Goal: Task Accomplishment & Management: Manage account settings

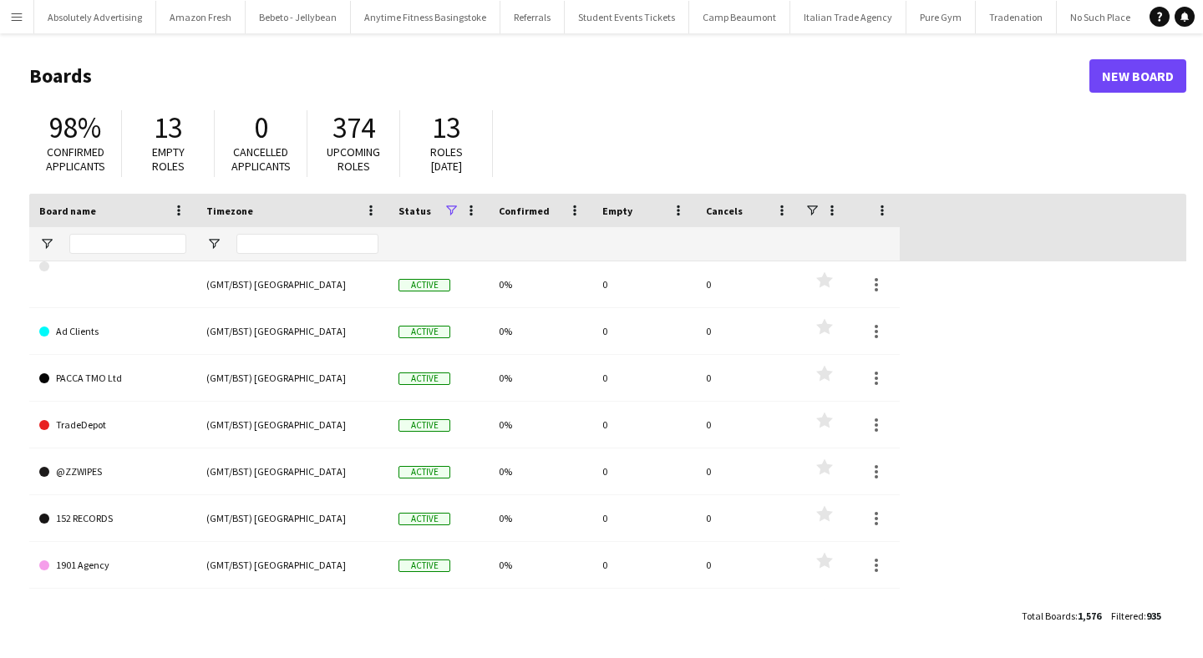
click at [10, 18] on app-icon "Menu" at bounding box center [16, 16] width 13 height 13
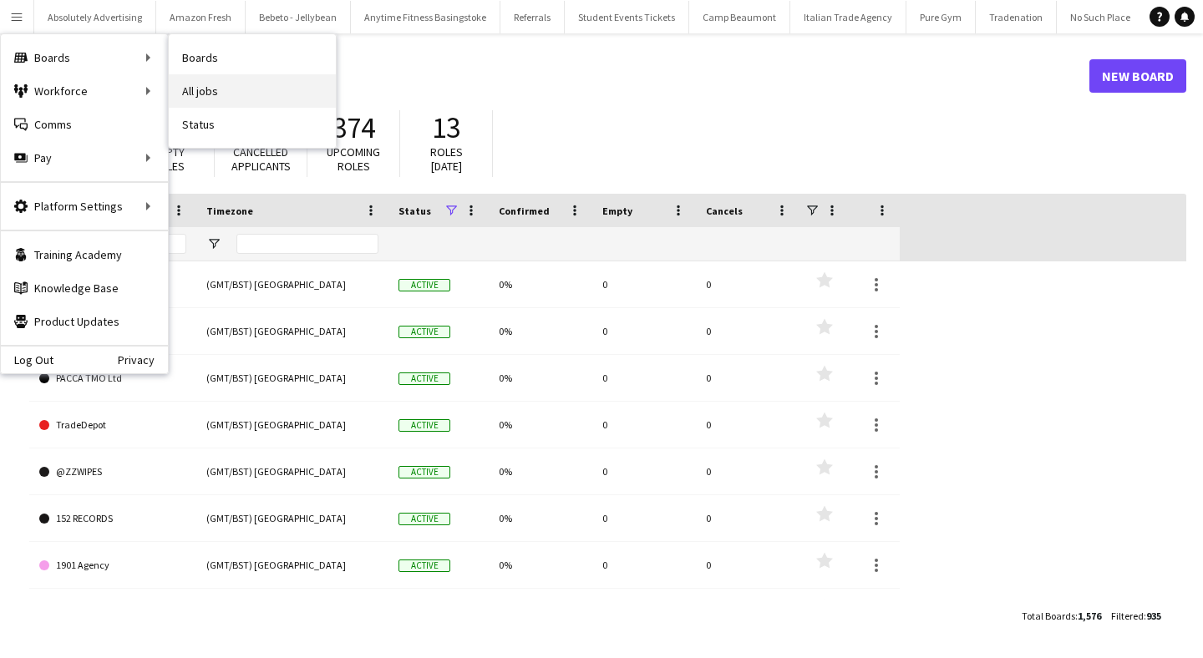
click at [233, 94] on link "All jobs" at bounding box center [252, 90] width 167 height 33
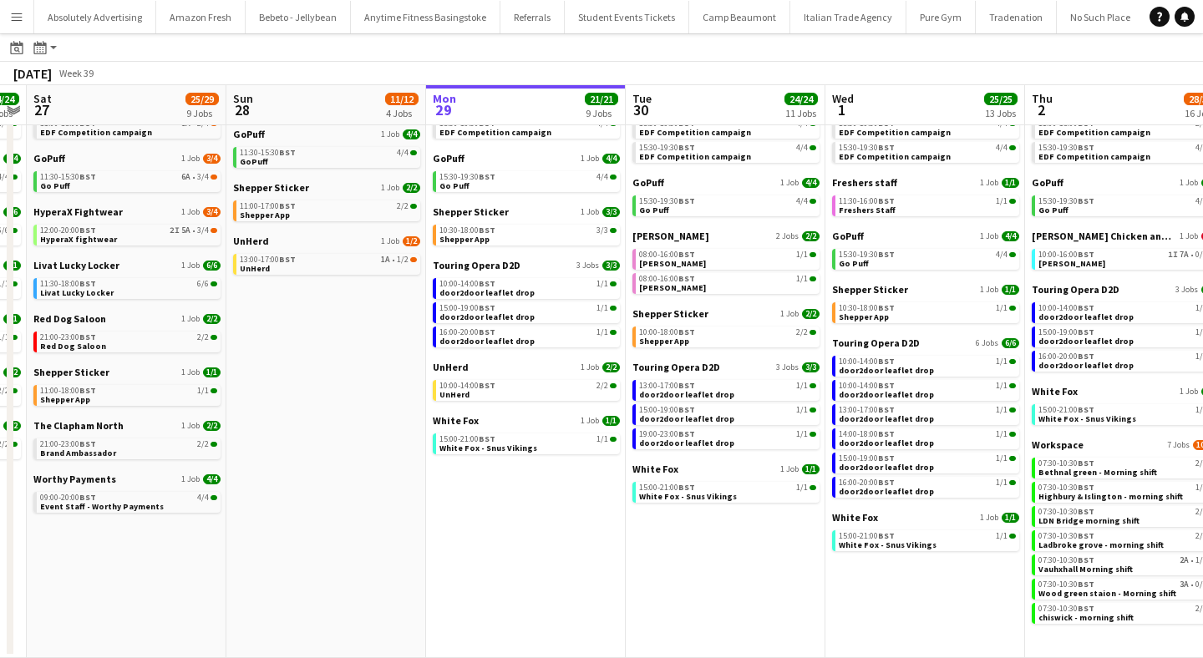
scroll to position [0, 576]
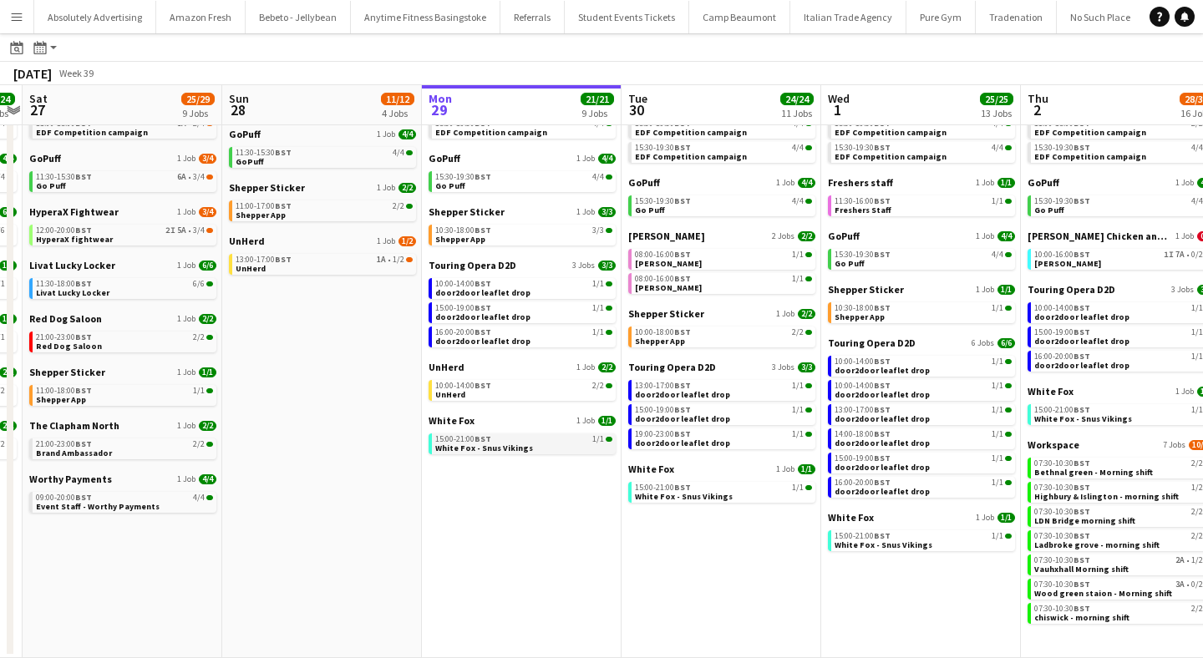
click at [456, 438] on span "15:00-21:00 BST" at bounding box center [463, 439] width 56 height 8
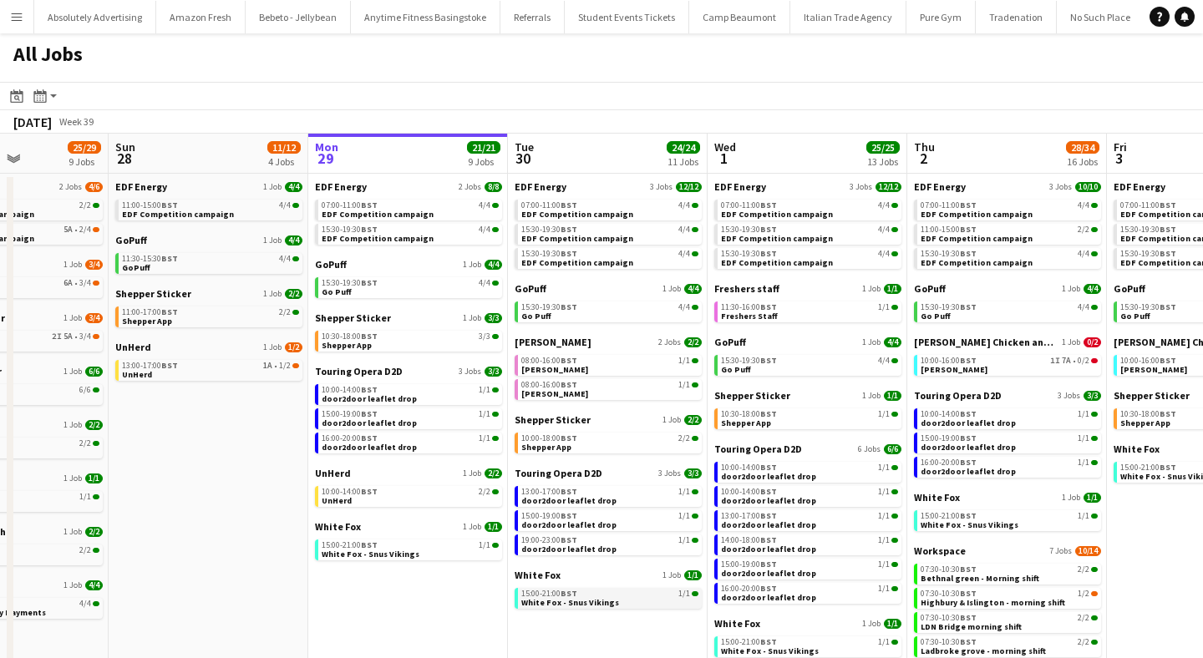
scroll to position [0, 691]
click at [554, 303] on span "15:30-19:30 BST" at bounding box center [548, 307] width 56 height 8
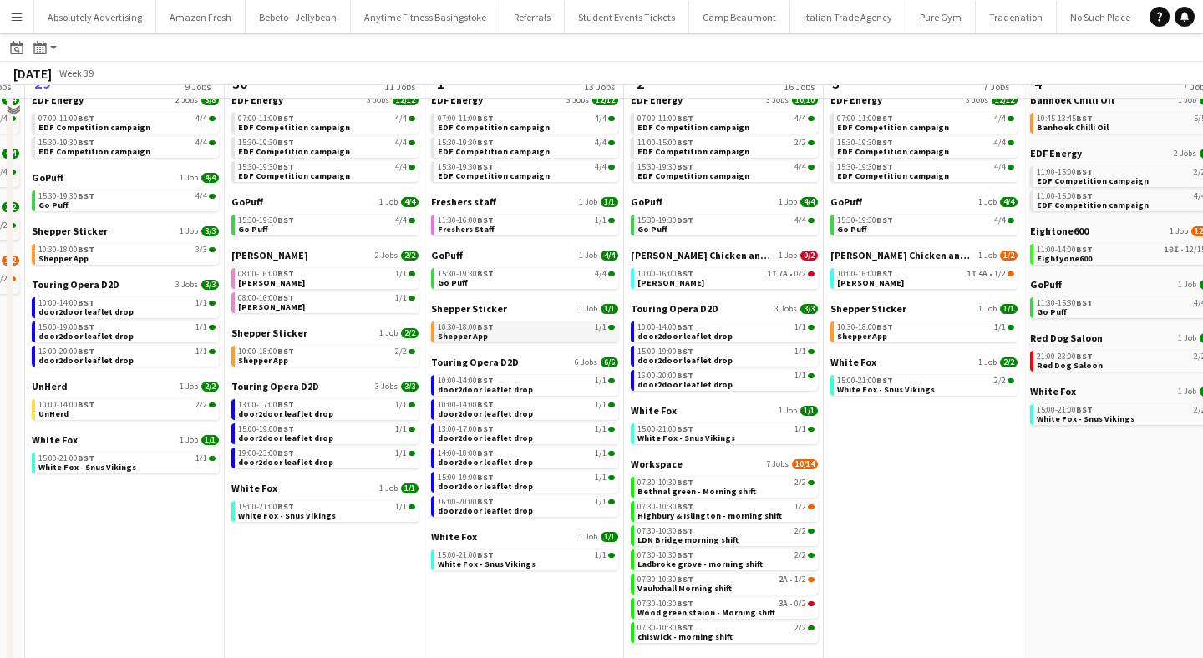
scroll to position [104, 0]
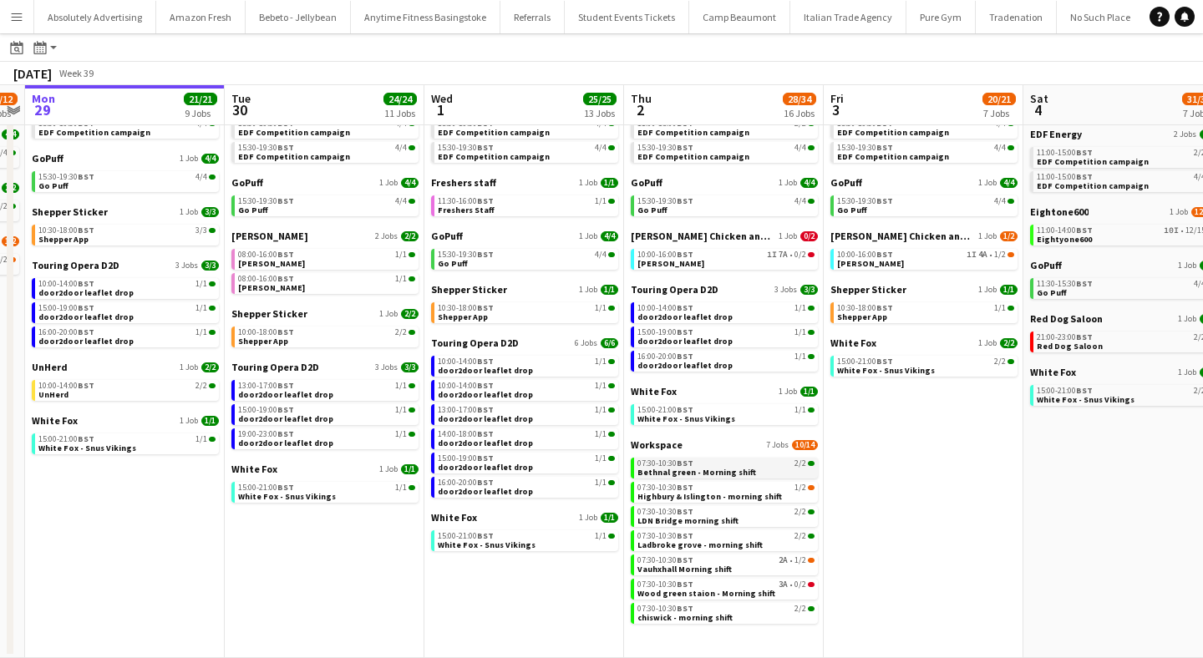
click at [742, 469] on span "Bethnal green - Morning shift" at bounding box center [696, 472] width 119 height 11
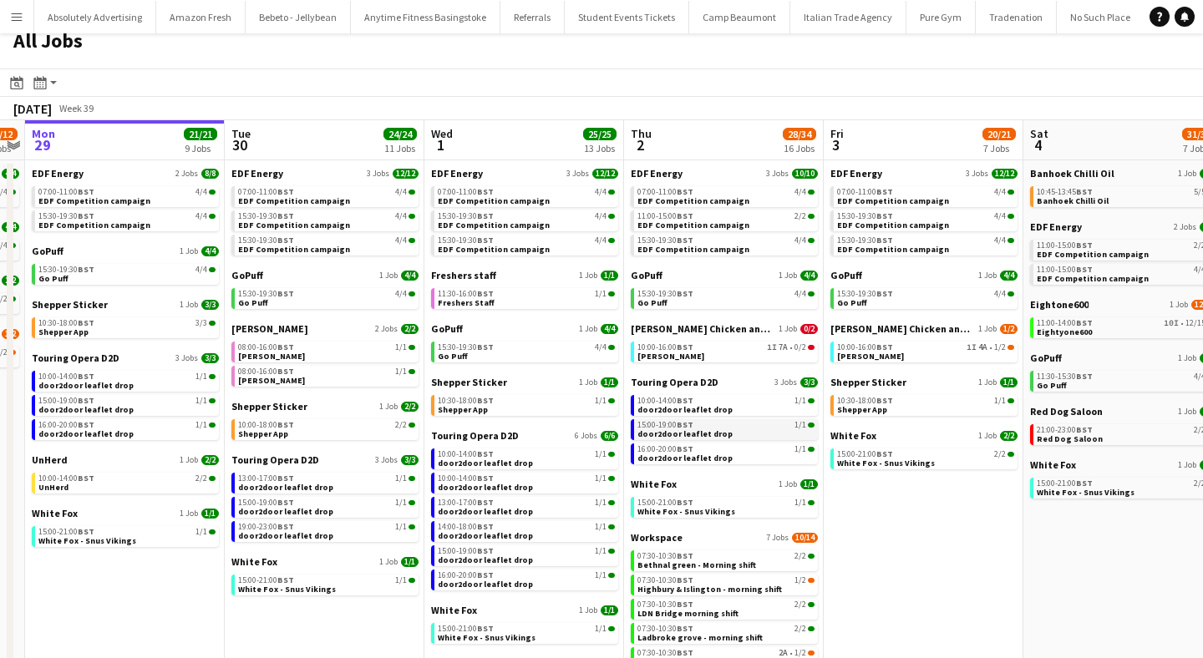
scroll to position [0, 0]
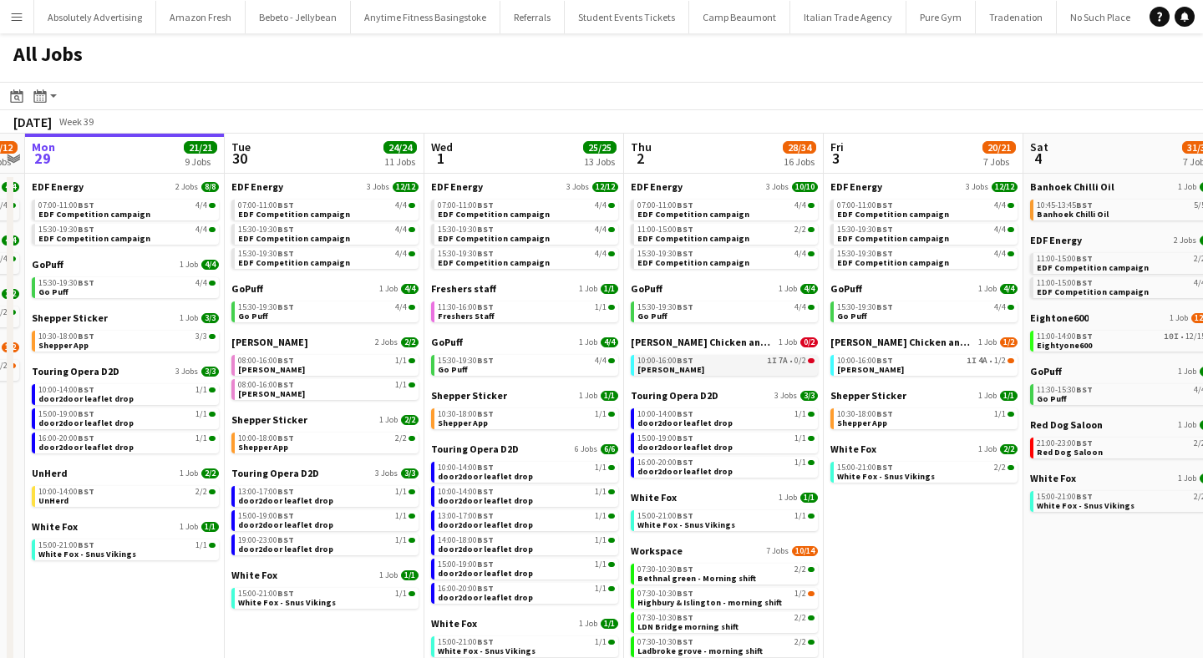
click at [703, 360] on div "10:00-16:00 BST 1I 7A • 0/2" at bounding box center [725, 361] width 177 height 8
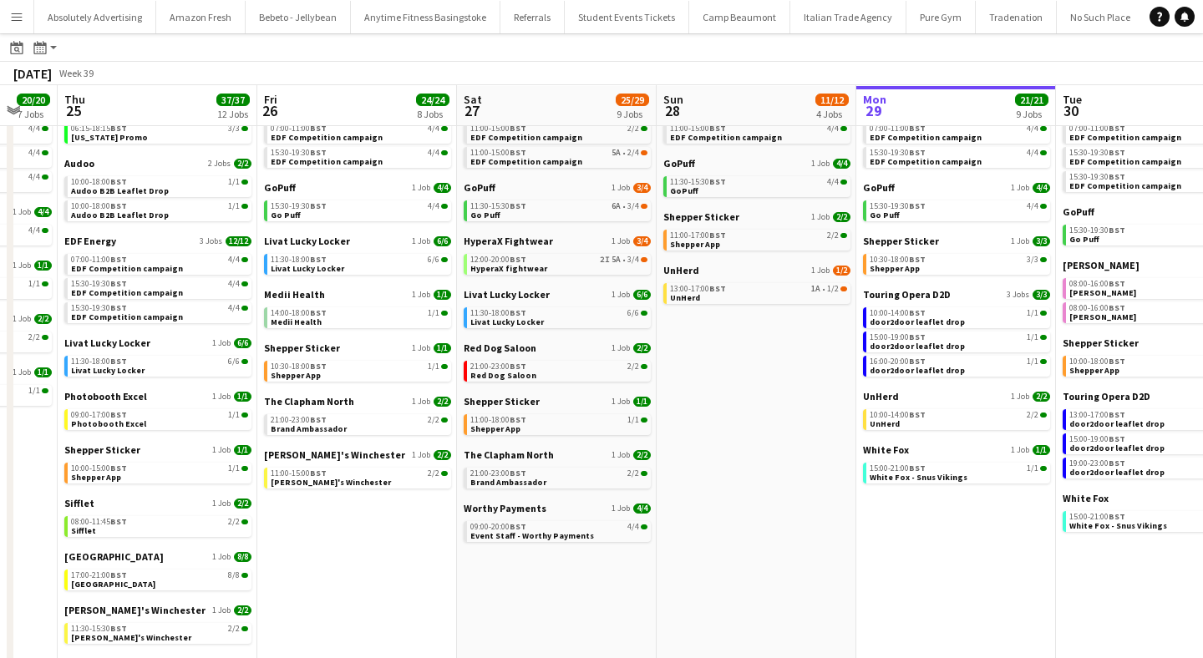
scroll to position [76, 0]
click at [560, 531] on span "Event Staff - Worthy Payments" at bounding box center [532, 535] width 124 height 11
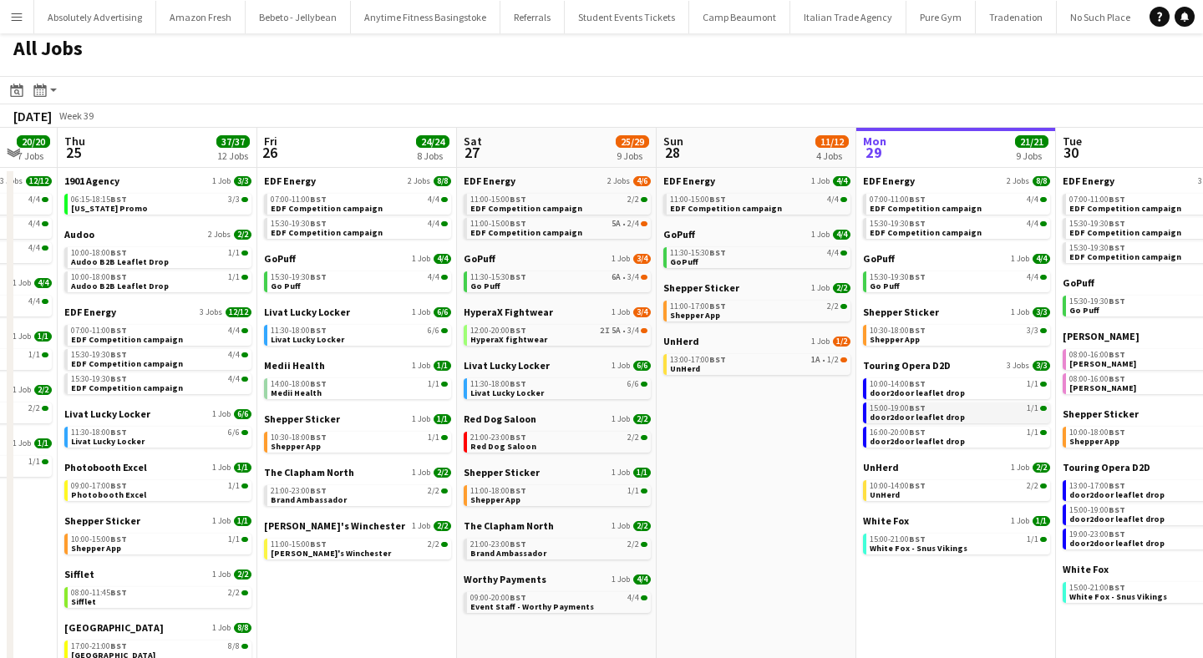
scroll to position [0, 0]
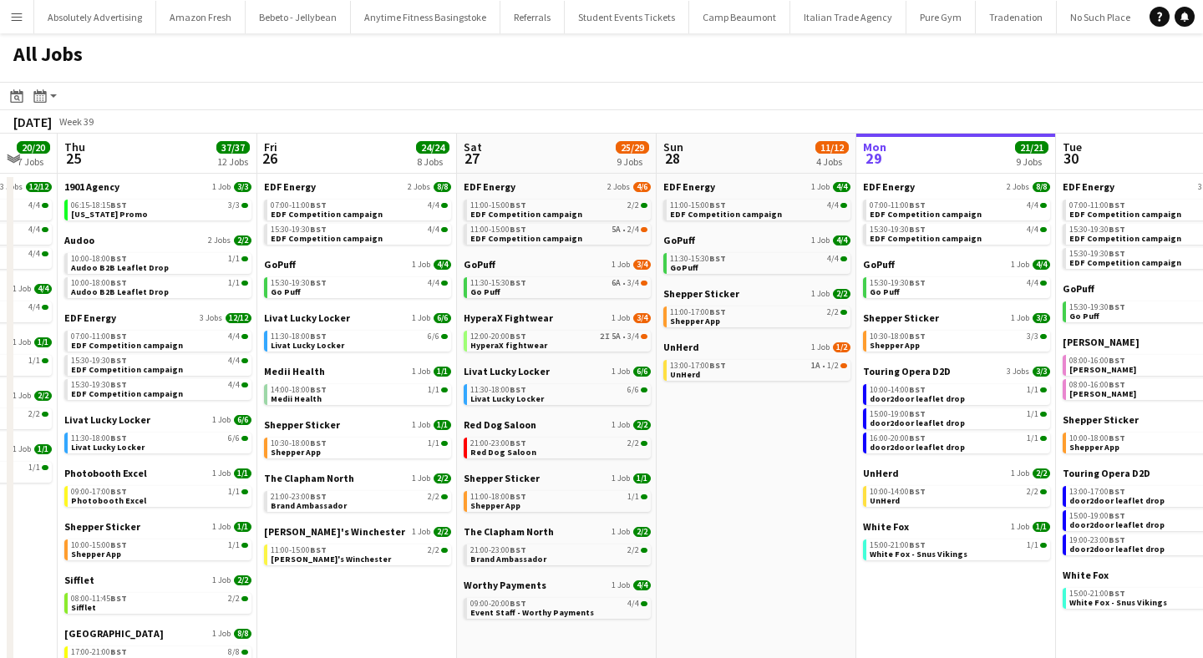
click at [23, 16] on button "Menu" at bounding box center [16, 16] width 33 height 33
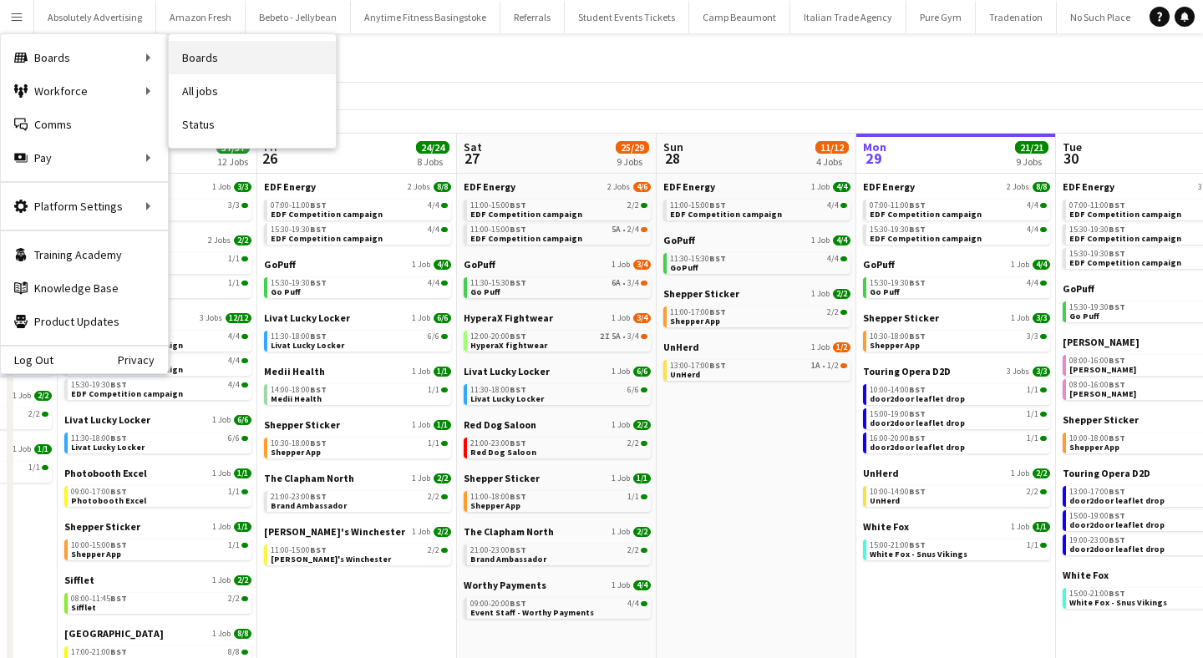
click at [234, 60] on link "Boards" at bounding box center [252, 57] width 167 height 33
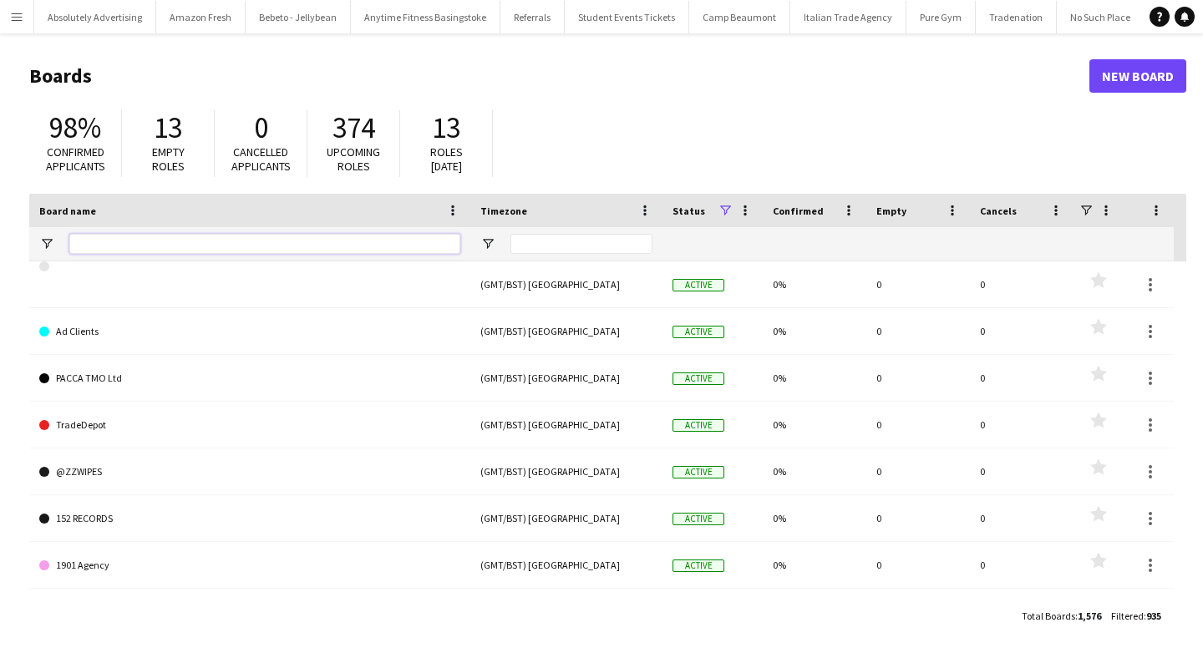
click at [283, 245] on input "Board name Filter Input" at bounding box center [264, 244] width 391 height 20
type input "******"
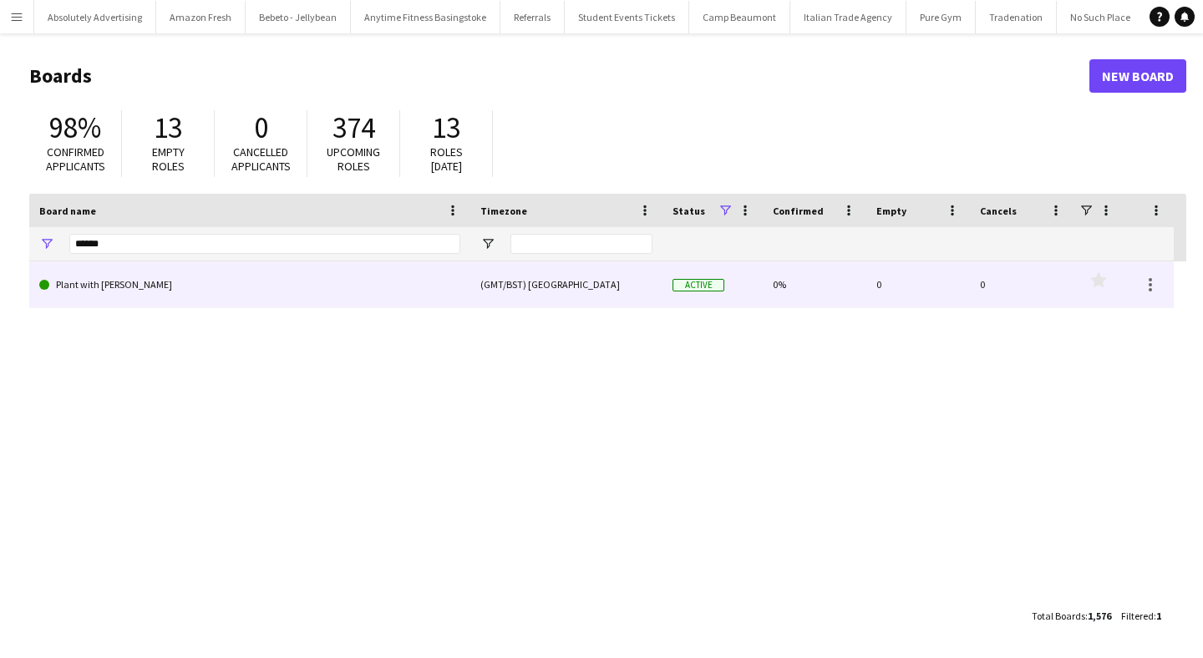
click at [99, 297] on link "Plant with [PERSON_NAME]" at bounding box center [249, 284] width 421 height 47
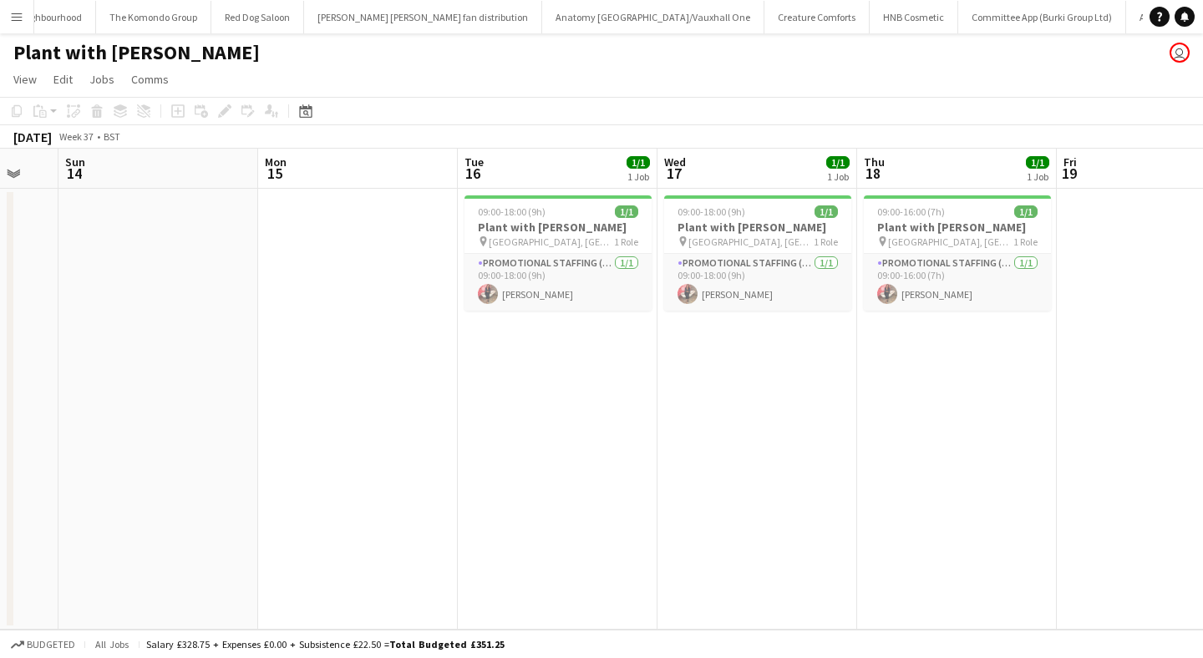
scroll to position [0, 337]
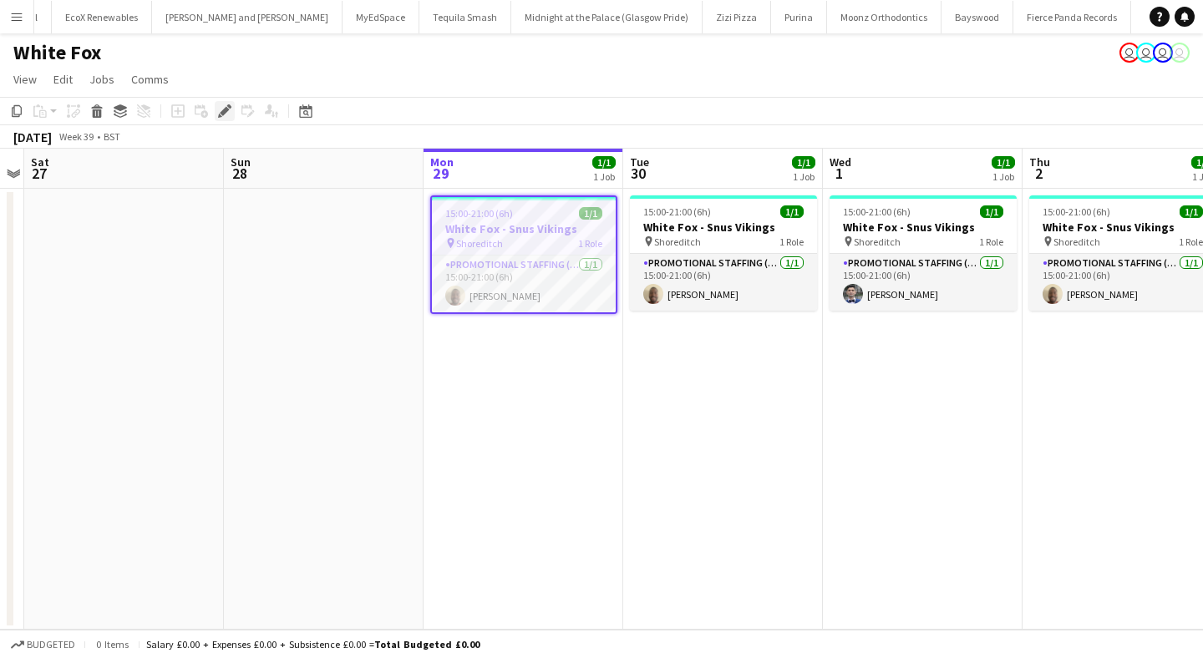
click at [221, 106] on icon "Edit" at bounding box center [224, 110] width 13 height 13
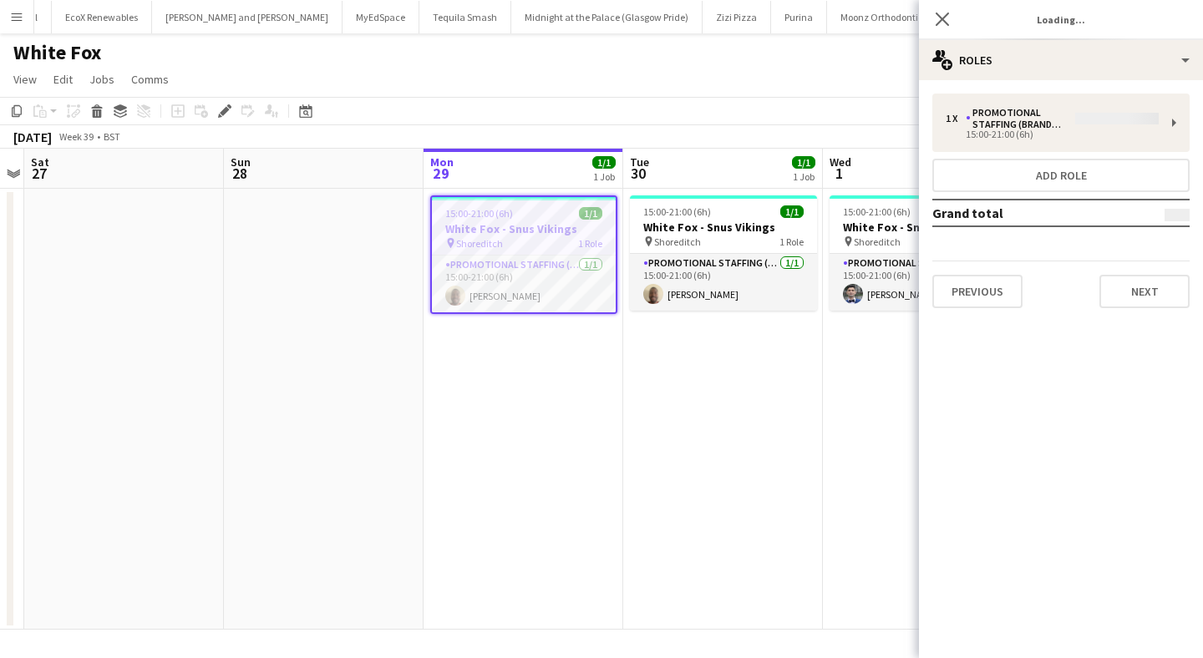
type input "**********"
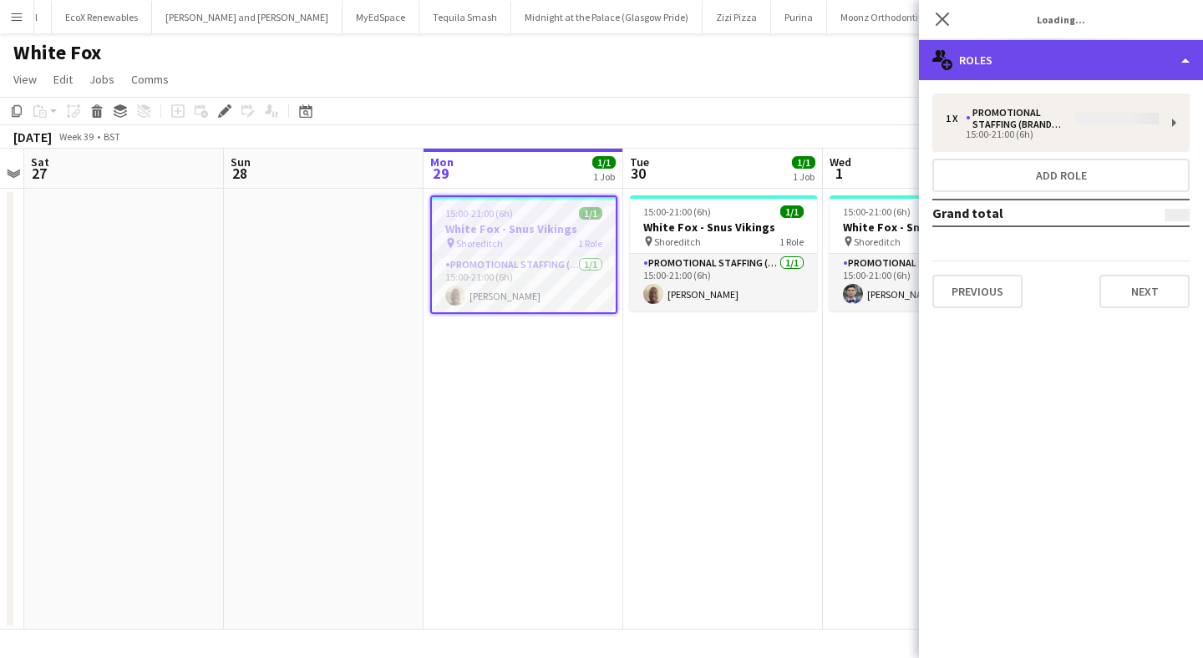
click at [1057, 58] on div "multiple-users-add Roles" at bounding box center [1061, 60] width 284 height 40
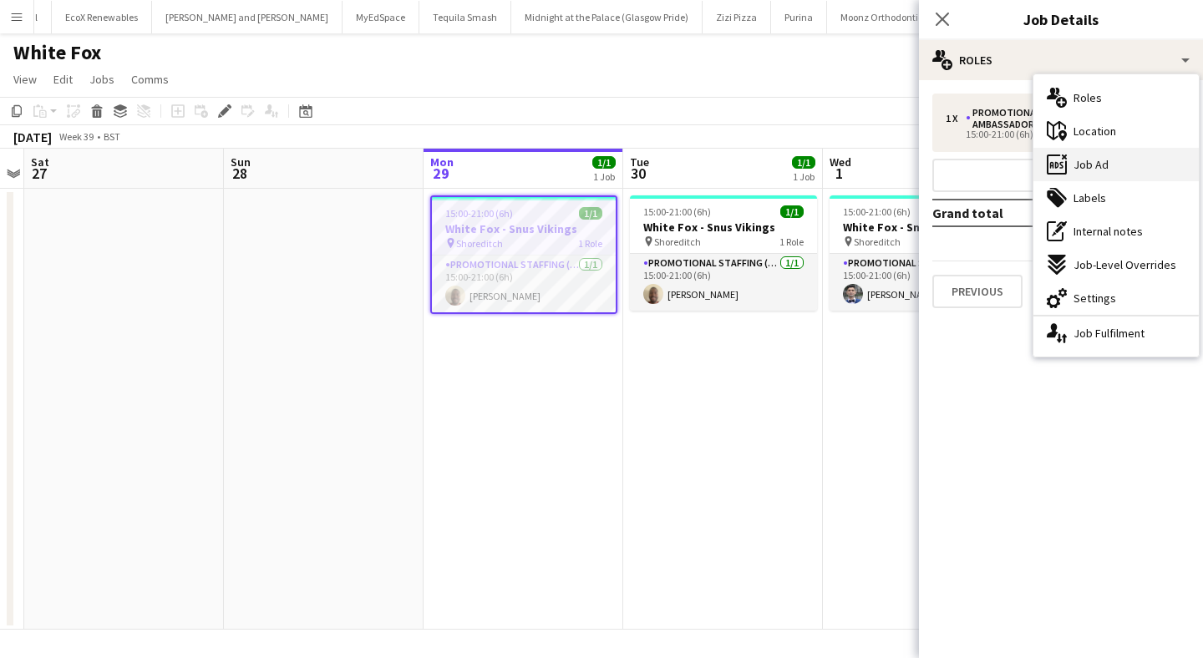
click at [1104, 162] on span "Job Ad" at bounding box center [1090, 164] width 35 height 15
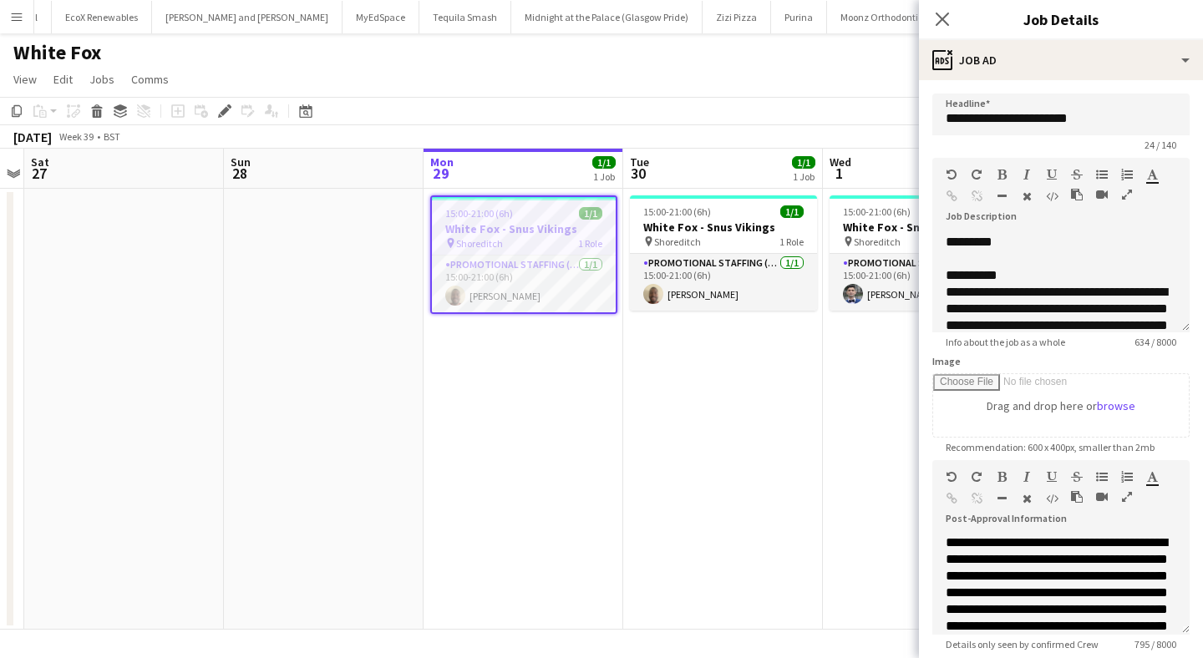
scroll to position [229, 0]
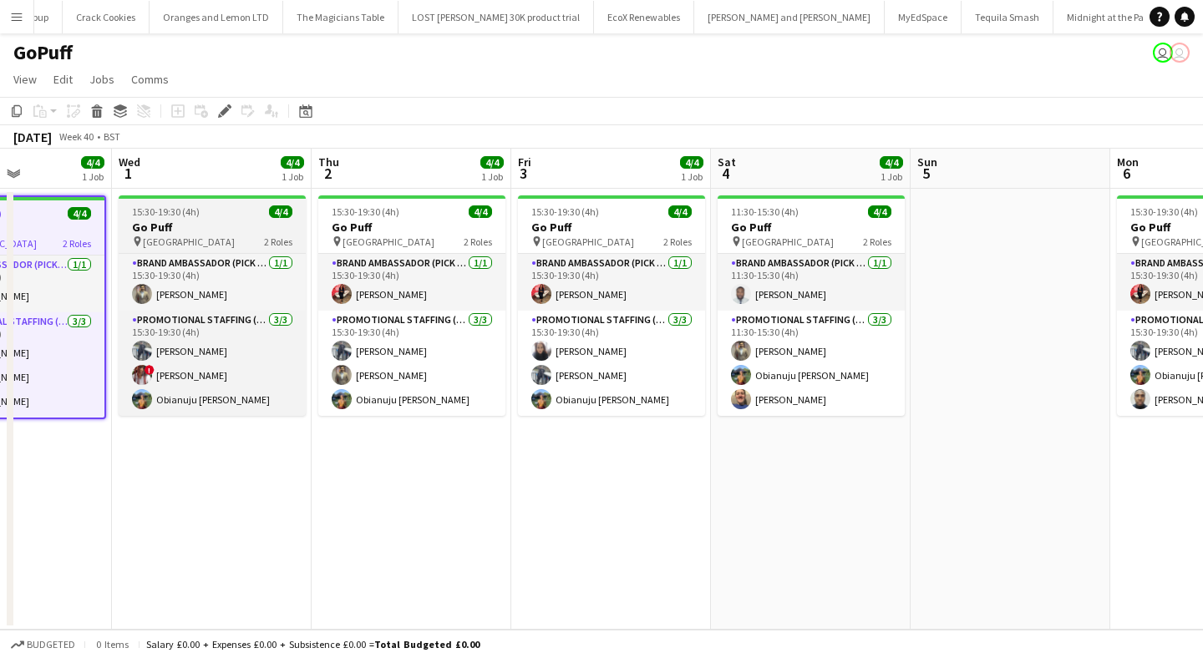
scroll to position [0, 698]
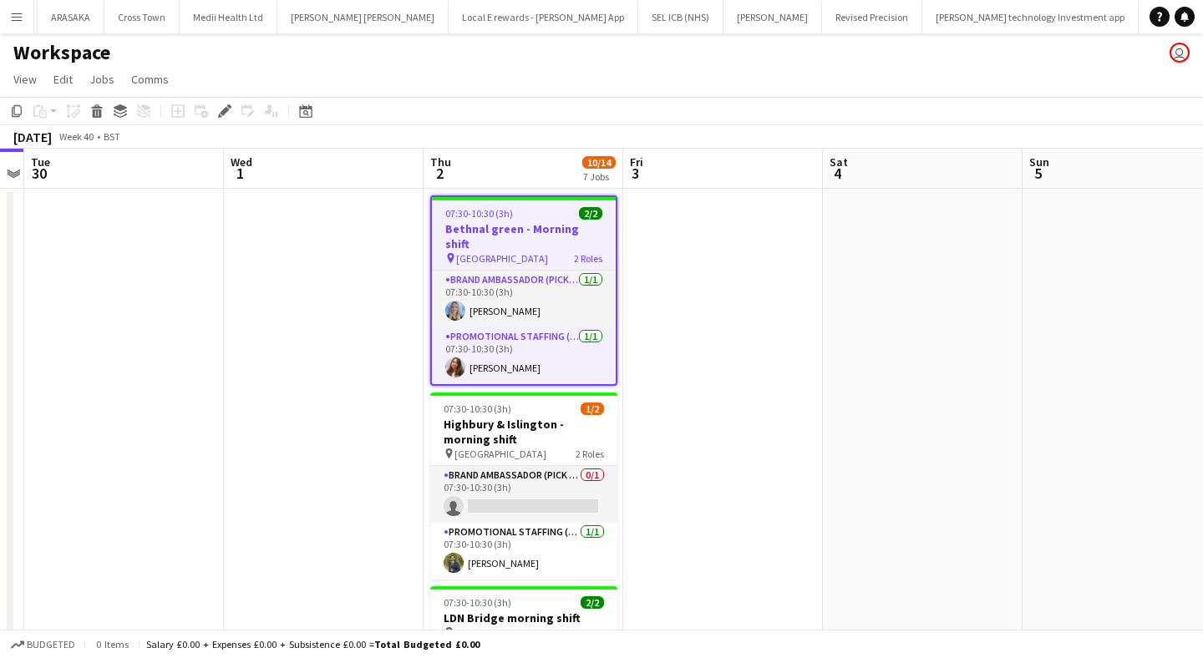
scroll to position [0, 44665]
click at [224, 111] on icon at bounding box center [224, 111] width 9 height 9
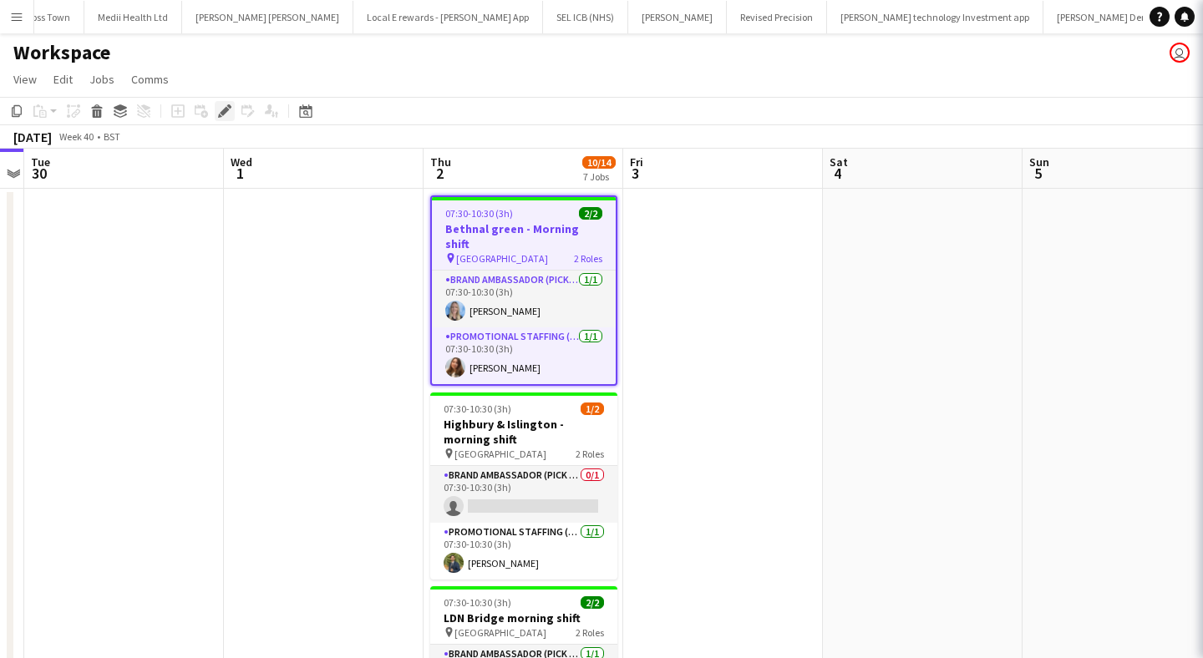
type input "**********"
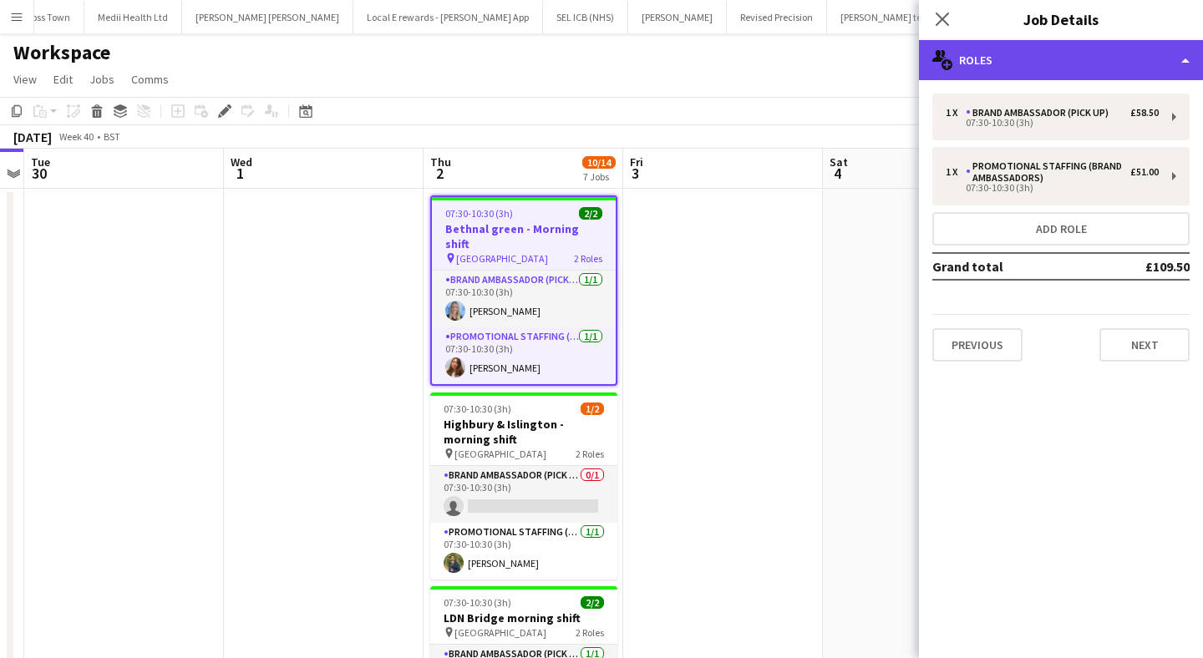
click at [1013, 58] on div "multiple-users-add Roles" at bounding box center [1061, 60] width 284 height 40
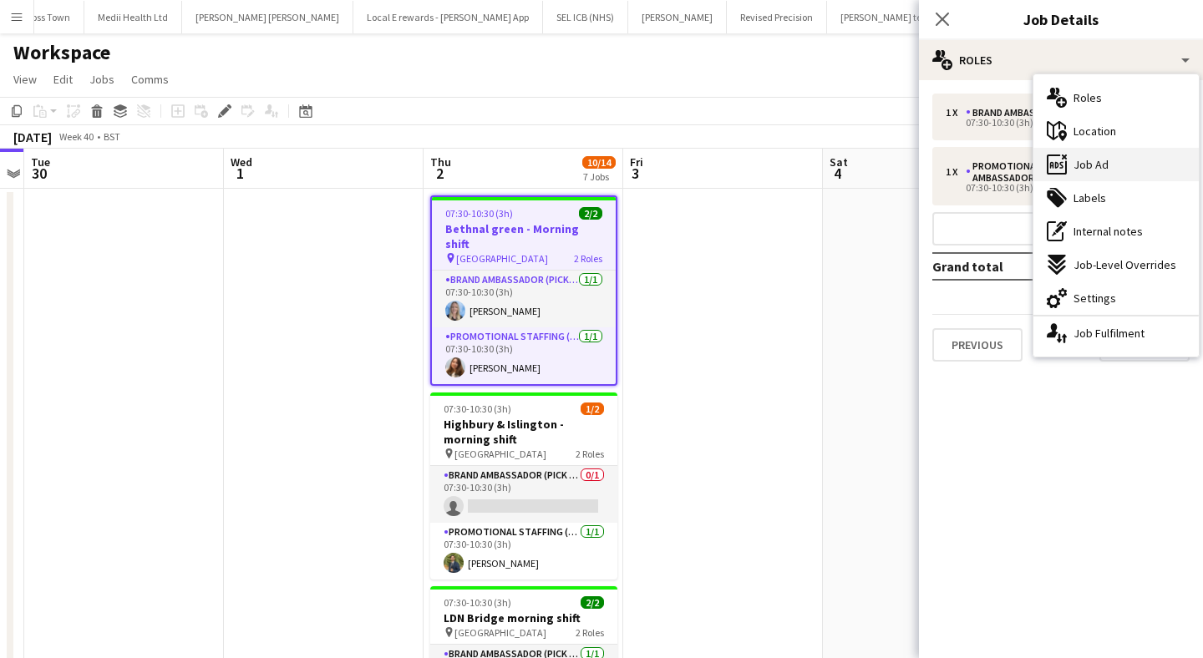
click at [1091, 164] on span "Job Ad" at bounding box center [1090, 164] width 35 height 15
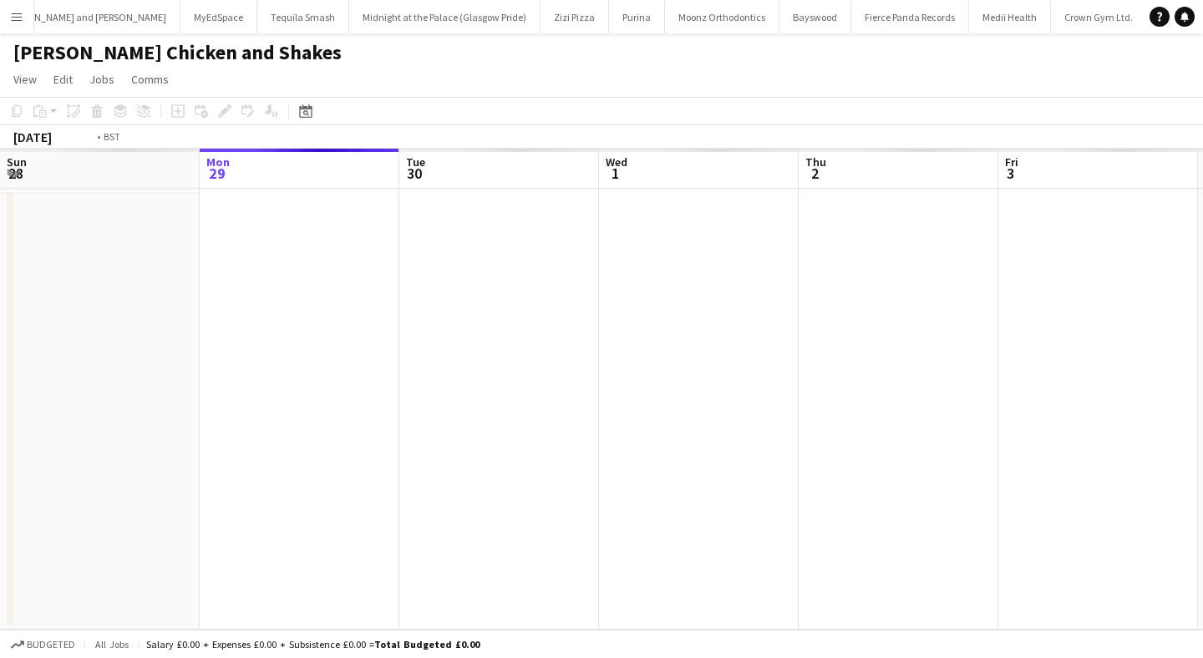
scroll to position [0, 575]
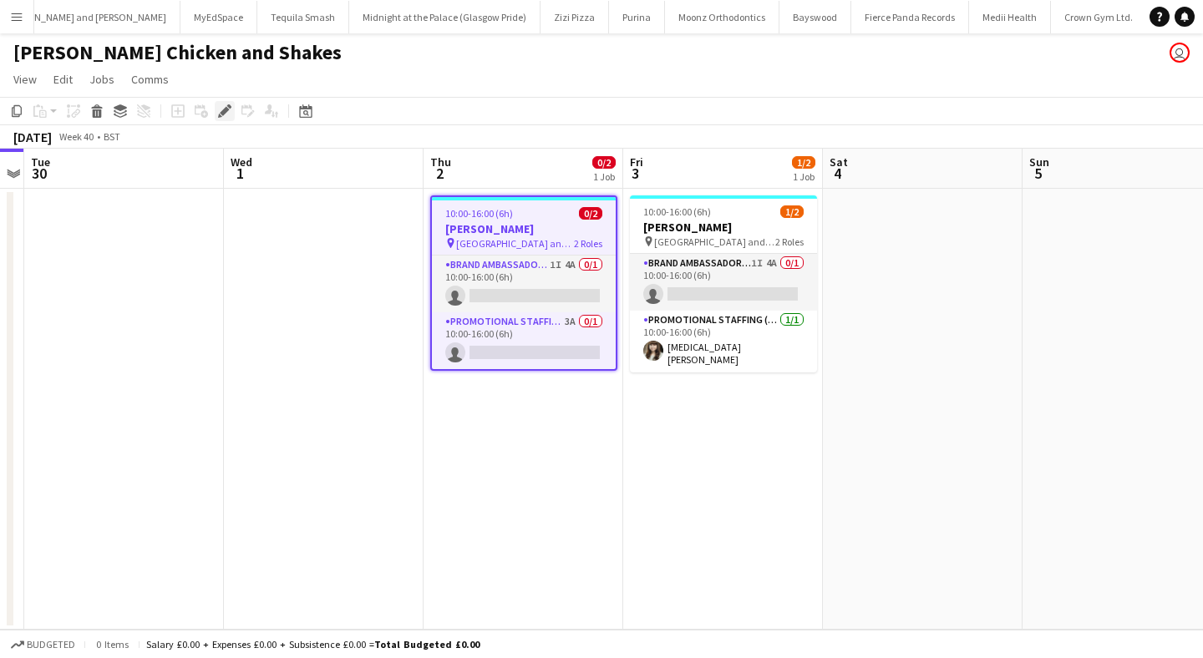
click at [229, 113] on icon "Edit" at bounding box center [224, 110] width 13 height 13
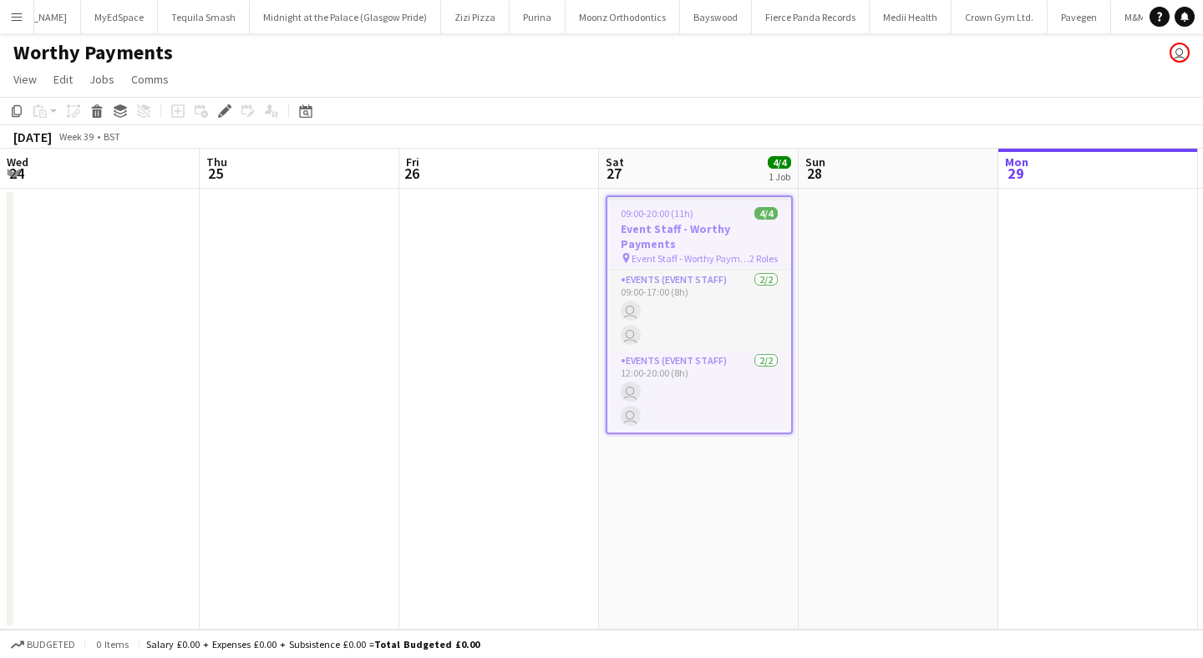
scroll to position [0, 575]
